Goal: Find specific page/section: Find specific page/section

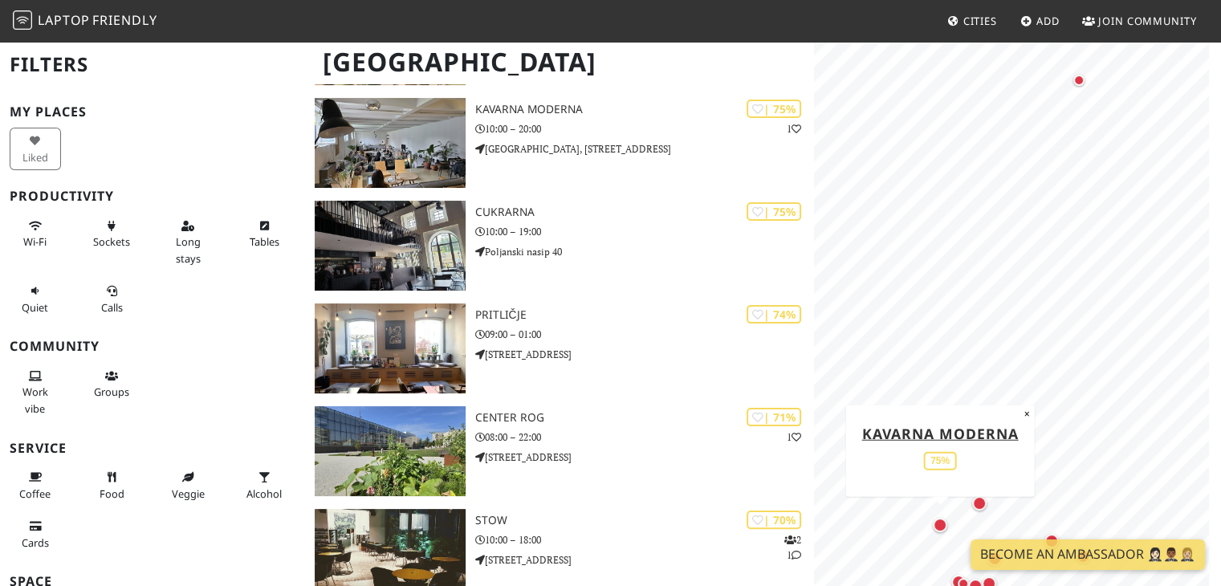
scroll to position [337, 0]
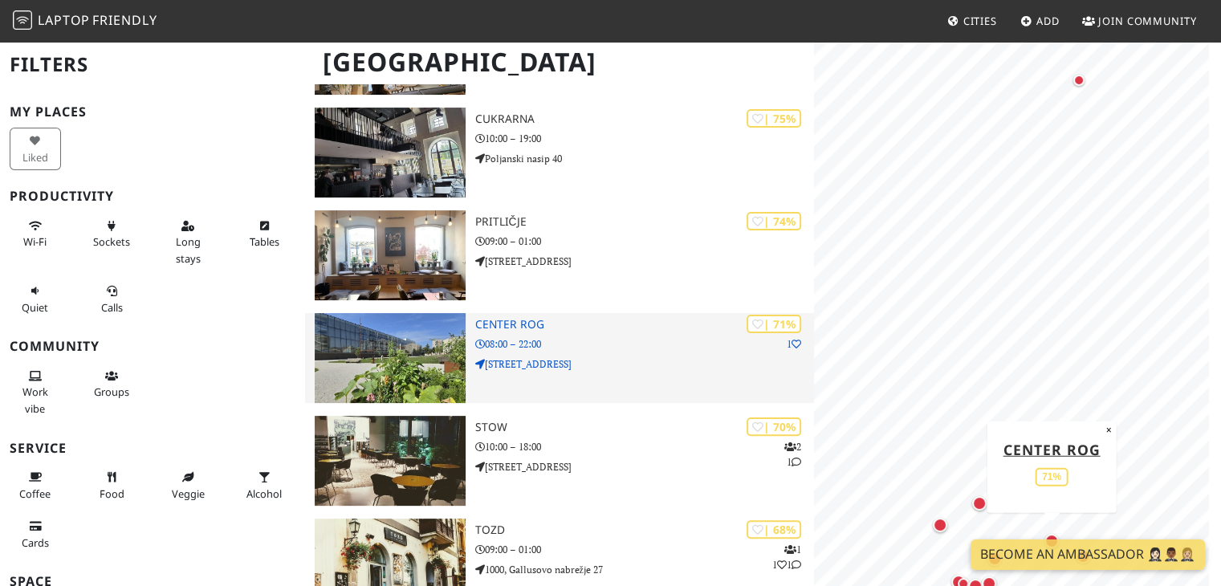
click at [514, 326] on h3 "Center Rog" at bounding box center [645, 325] width 340 height 14
